Goal: Transaction & Acquisition: Subscribe to service/newsletter

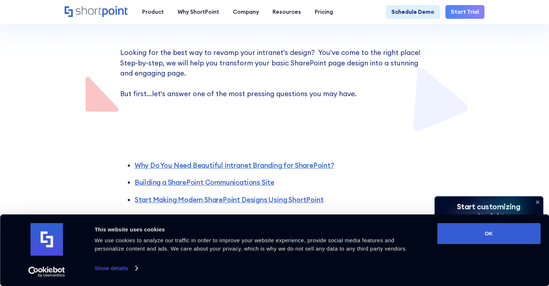
scroll to position [182, 0]
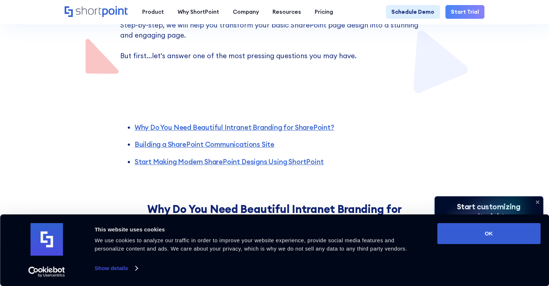
click at [540, 198] on icon at bounding box center [538, 202] width 12 height 12
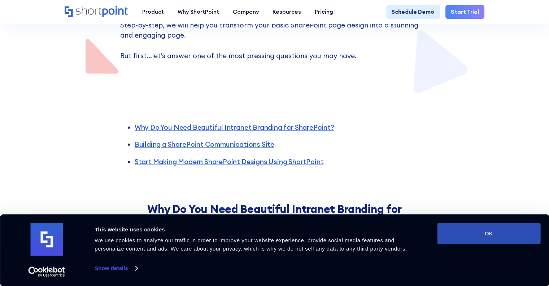
click at [522, 225] on button "OK" at bounding box center [488, 233] width 103 height 21
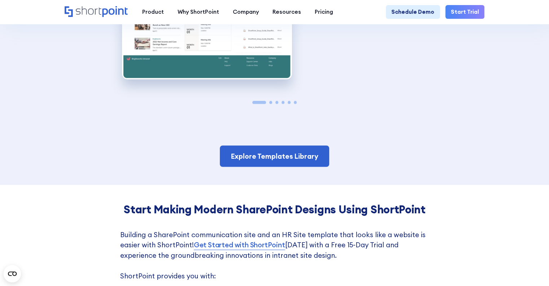
scroll to position [1220, 0]
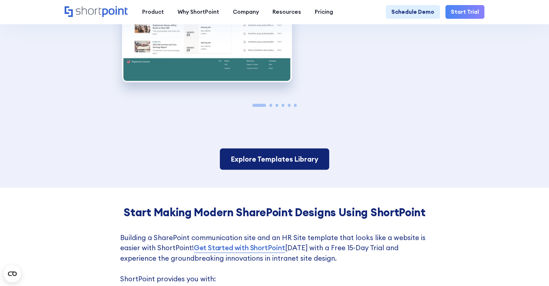
click at [289, 169] on link "Explore Templates Library" at bounding box center [274, 158] width 109 height 21
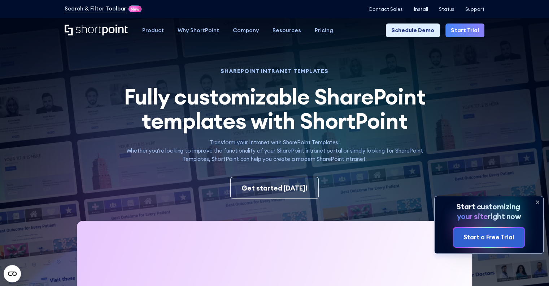
click at [536, 202] on icon at bounding box center [537, 201] width 3 height 3
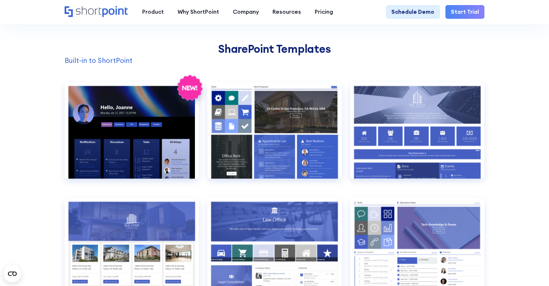
scroll to position [571, 0]
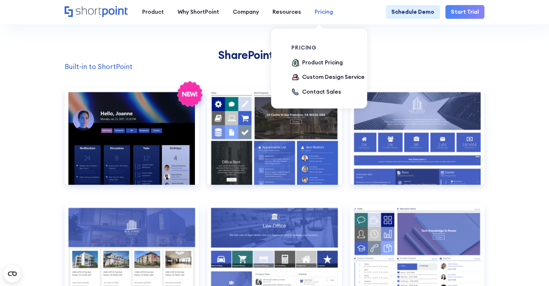
click at [323, 12] on div "Pricing" at bounding box center [324, 12] width 18 height 8
click at [318, 63] on div "Product Pricing" at bounding box center [322, 63] width 41 height 8
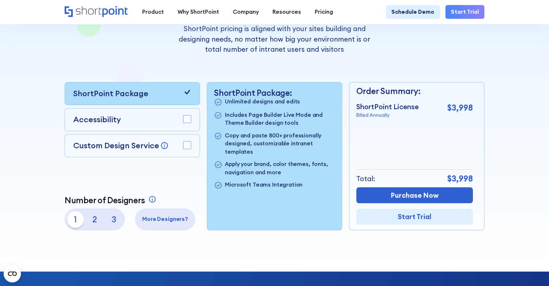
scroll to position [13, 0]
